Goal: Entertainment & Leisure: Consume media (video, audio)

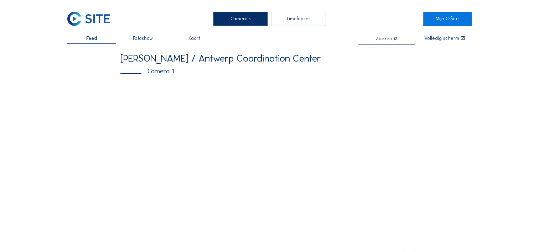
scroll to position [36, 0]
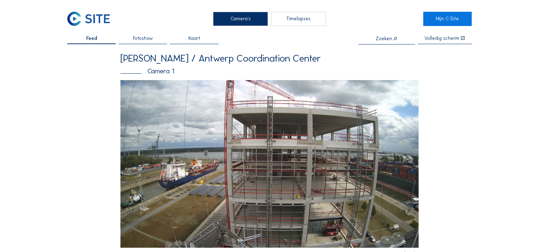
click at [290, 19] on div "Timelapses" at bounding box center [298, 19] width 55 height 14
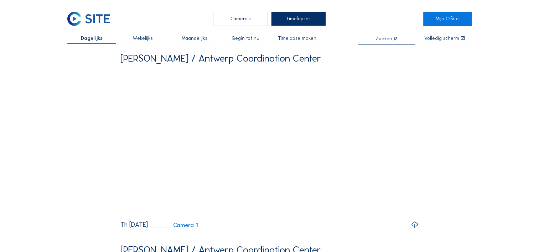
click at [201, 40] on span "Maandelijks" at bounding box center [195, 38] width 26 height 5
click at [254, 41] on span "Begin tot nu" at bounding box center [245, 38] width 27 height 5
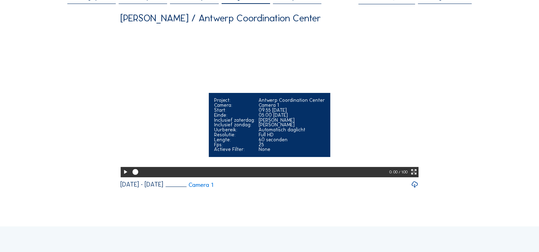
scroll to position [71, 0]
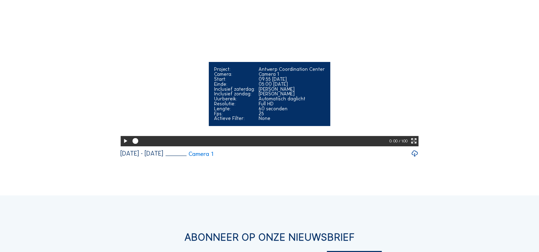
click at [122, 145] on icon at bounding box center [125, 141] width 7 height 8
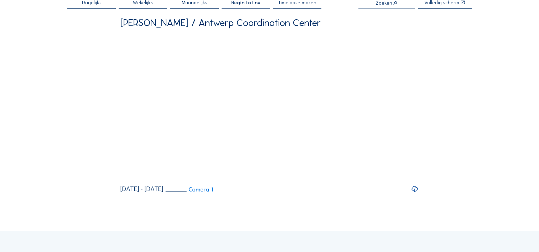
scroll to position [0, 0]
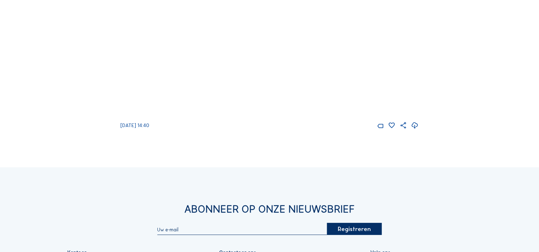
scroll to position [71, 0]
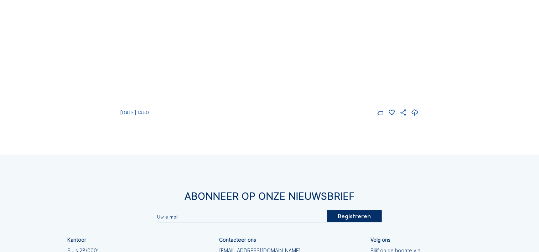
scroll to position [36, 0]
